Goal: Transaction & Acquisition: Subscribe to service/newsletter

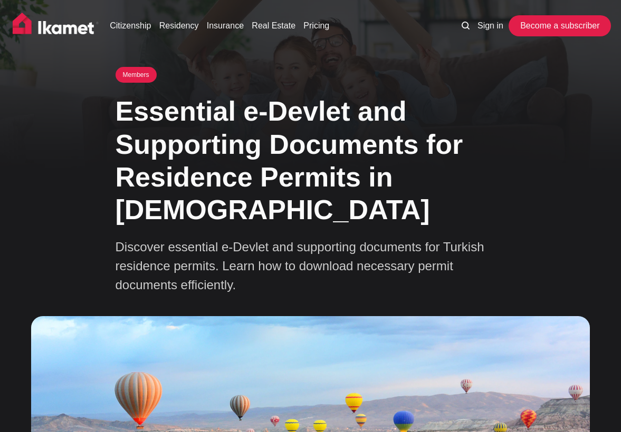
click at [527, 28] on link "Become a subscriber" at bounding box center [559, 25] width 97 height 21
click at [492, 28] on link "Sign in" at bounding box center [490, 26] width 26 height 13
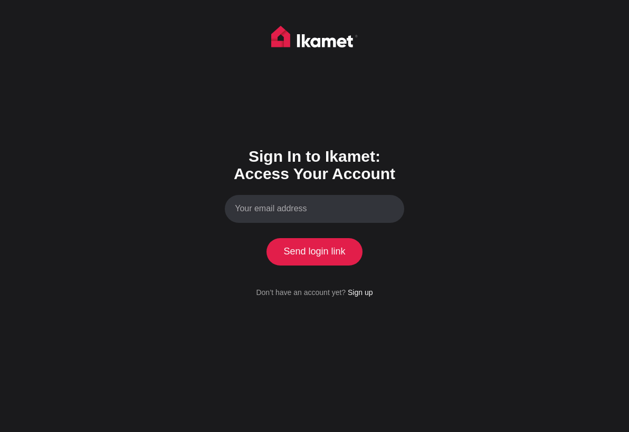
click at [351, 211] on input "Your email address" at bounding box center [314, 209] width 179 height 28
type input "eyad.saqa@gmail.com"
click at [370, 294] on link "Sign up" at bounding box center [360, 292] width 25 height 8
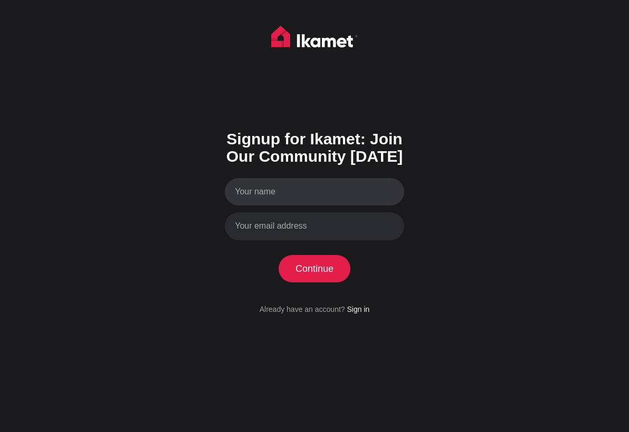
click at [343, 187] on input "Your name" at bounding box center [314, 192] width 179 height 28
type input "Eyad"
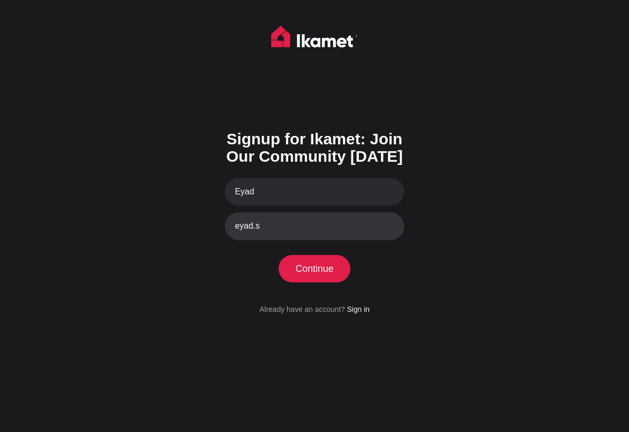
type input "eyad.saqa@gmail.com"
click at [333, 275] on button "Continue" at bounding box center [314, 268] width 72 height 27
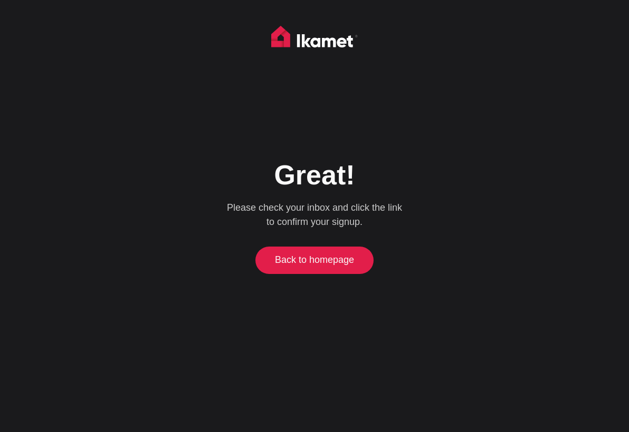
click at [296, 269] on link "Back to homepage" at bounding box center [314, 260] width 113 height 27
